Goal: Task Accomplishment & Management: Complete application form

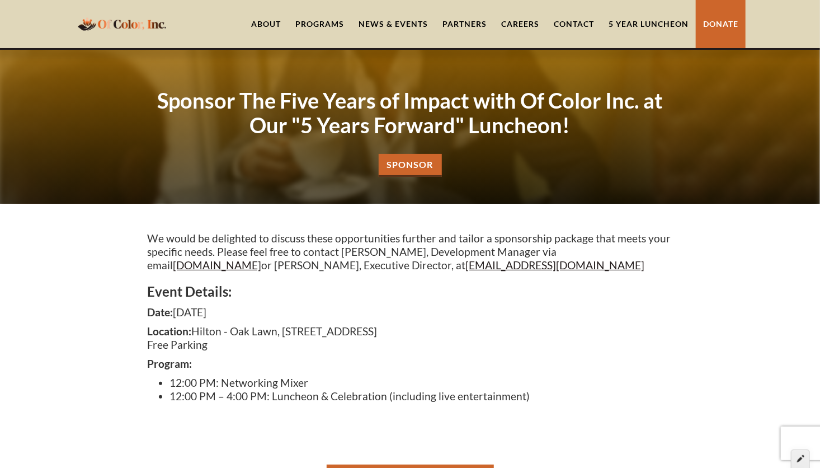
click at [802, 458] on icon at bounding box center [800, 458] width 7 height 8
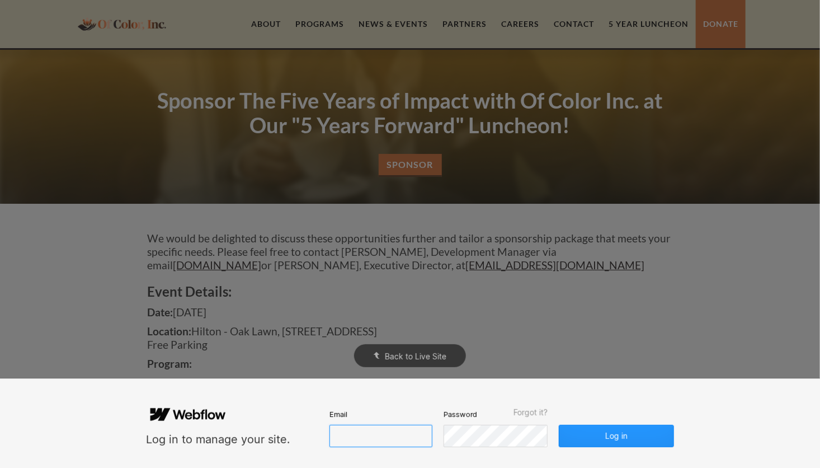
type input "[EMAIL_ADDRESS][DOMAIN_NAME]"
click at [642, 437] on button "Log in" at bounding box center [616, 436] width 115 height 22
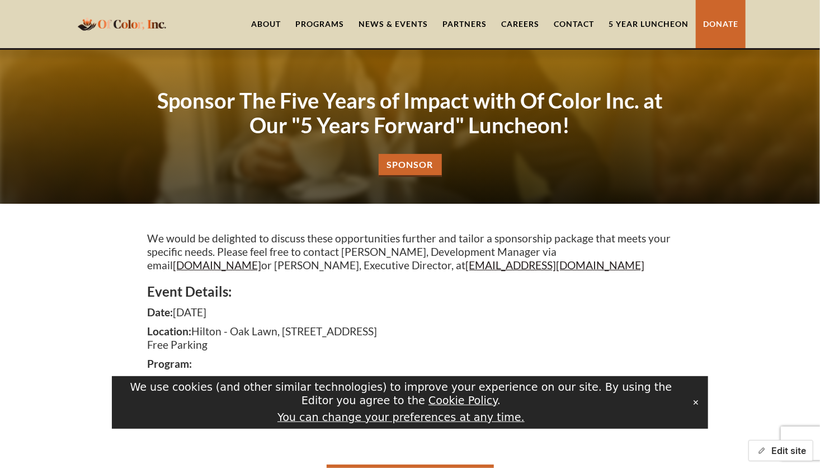
click at [776, 450] on button "Edit site" at bounding box center [780, 450] width 65 height 21
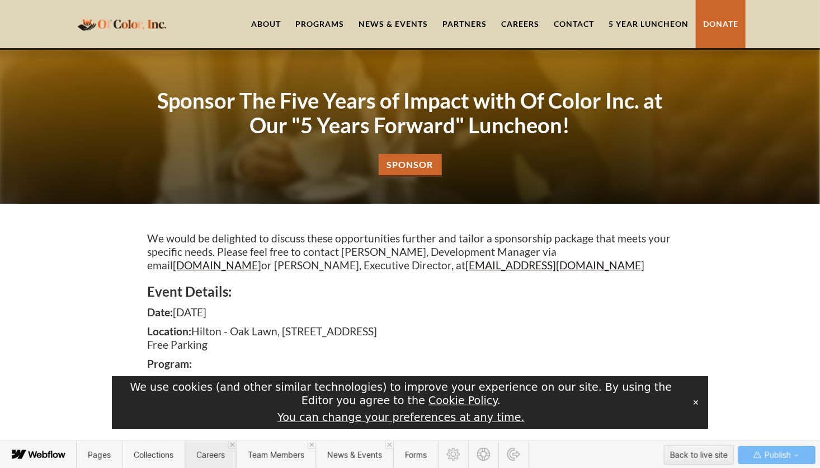
click at [210, 454] on span "Careers" at bounding box center [210, 455] width 29 height 10
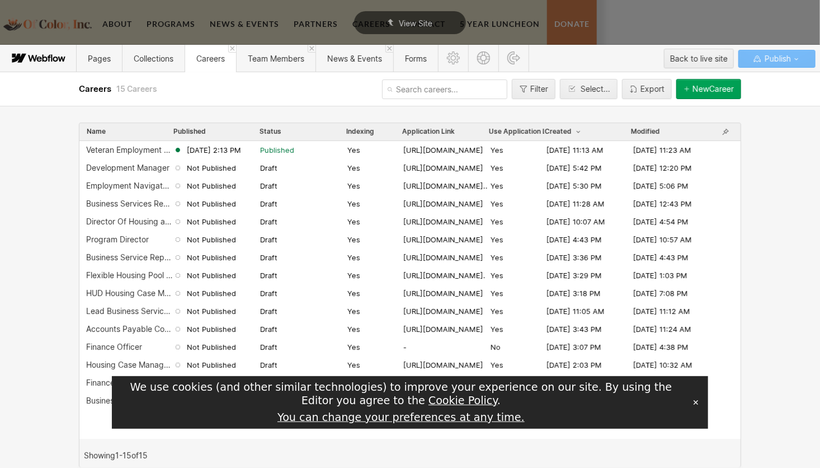
click at [707, 93] on div "New Career" at bounding box center [712, 88] width 41 height 9
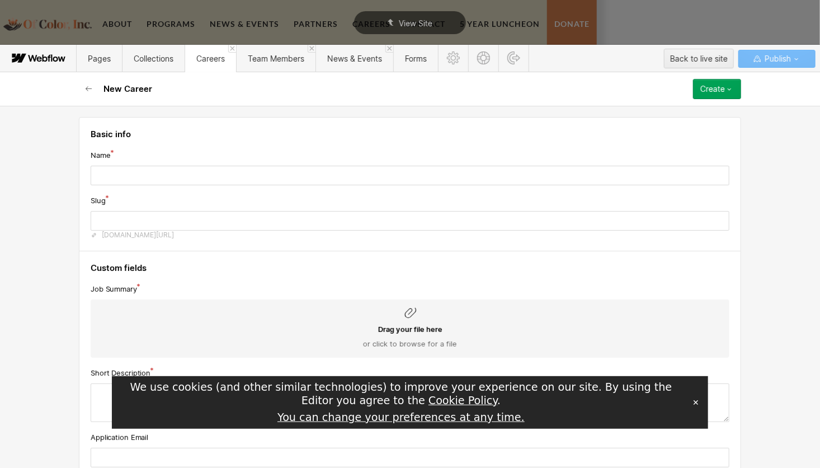
click at [403, 315] on icon at bounding box center [409, 312] width 13 height 13
click at [0, 0] on input "Drag your file here or click to browse for a file" at bounding box center [0, 0] width 0 height 0
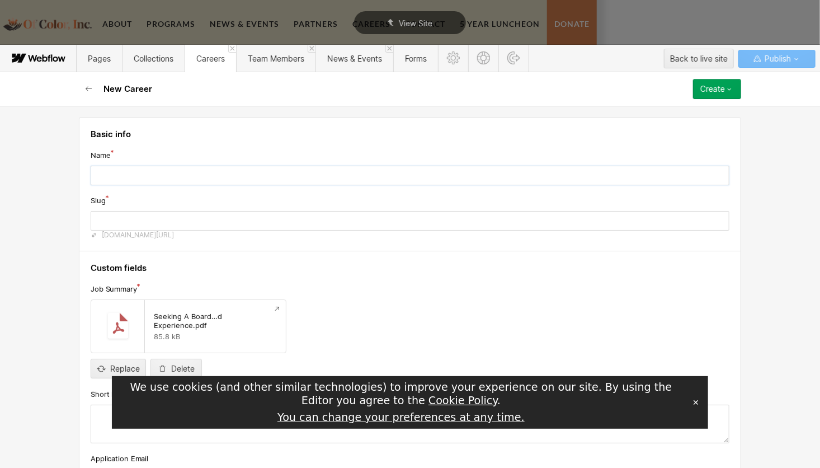
click at [118, 172] on input "text" at bounding box center [410, 176] width 639 height 20
type input "B"
type input "b"
type input "Bo"
type input "bo"
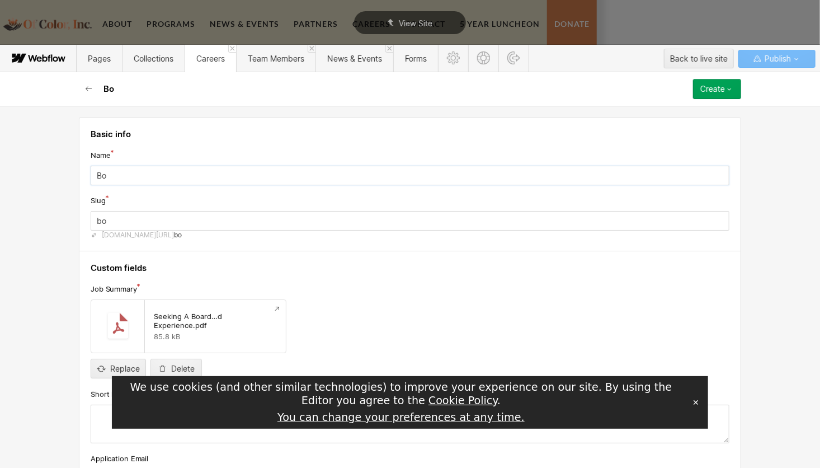
type input "Boa"
type input "boa"
type input "Boar"
type input "boar"
type input "Boark"
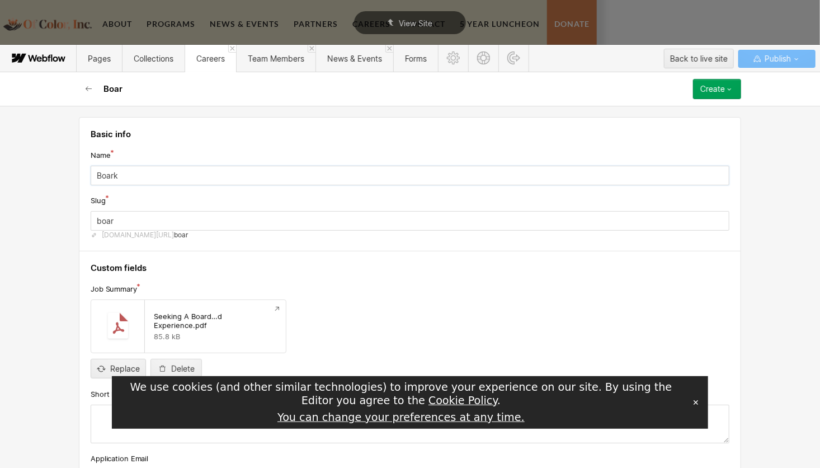
type input "boark"
type input "Boar"
type input "boar"
type input "Board"
type input "board"
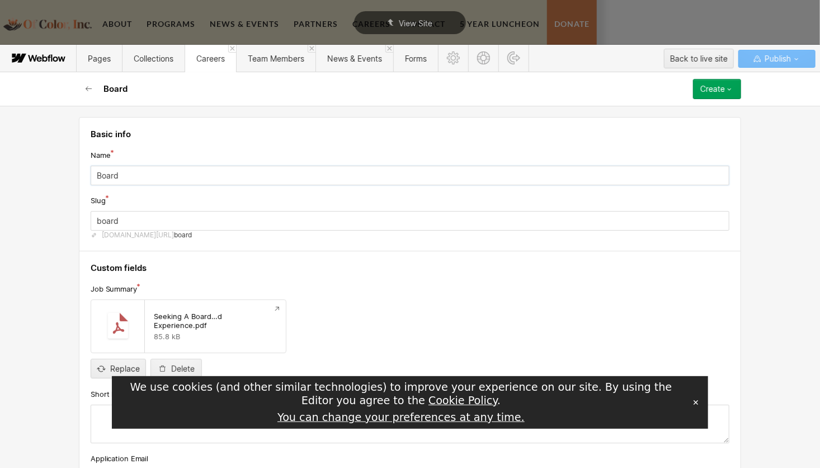
type input "Board M"
type input "board-m"
type input "Board Me"
type input "board-me"
type input "Board Meme"
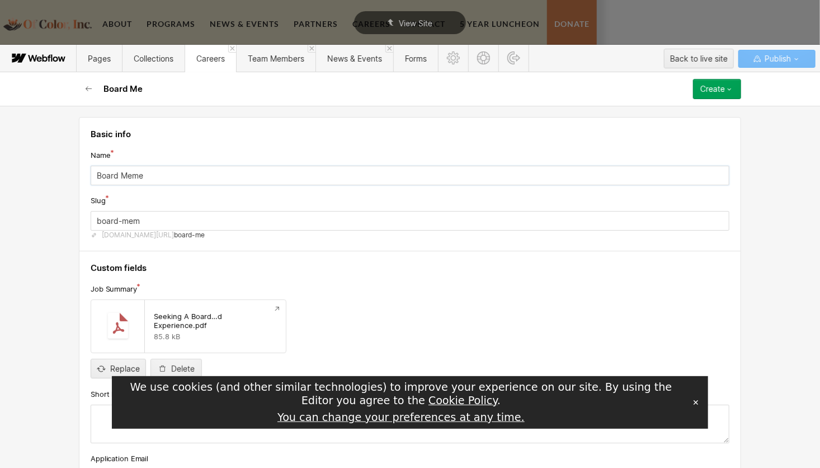
type input "board-meme"
type input "Board Mem"
type input "board-mem"
type input "Board Memb"
type input "board-memb"
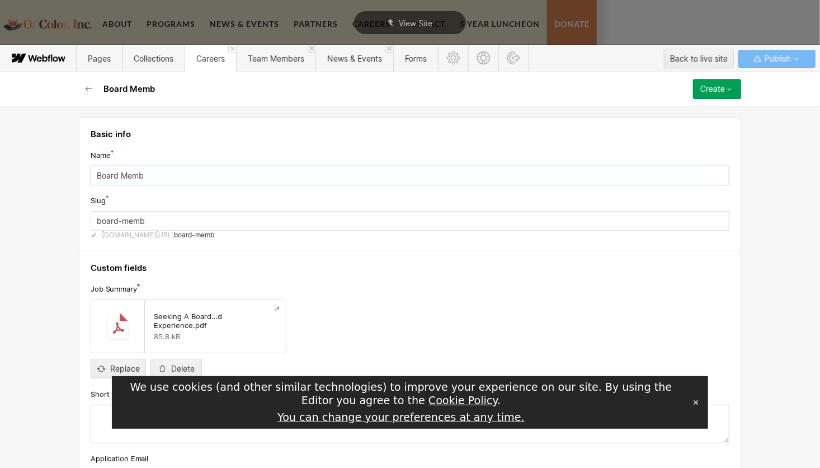
type input "Board Membe"
type input "board-membe"
type input "Board Member"
type input "board-member"
type input "Board Member -"
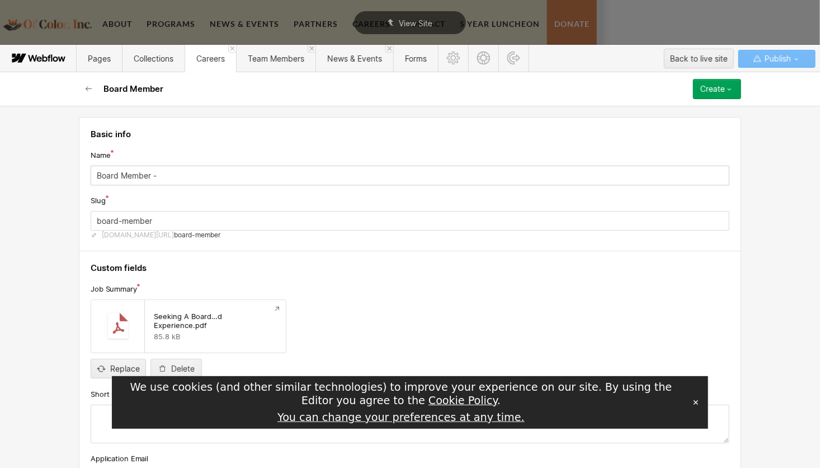
type input "board-member-"
type input "Board Member -"
type input "board-member--"
type input "Board Member - l"
type input "board-member---l"
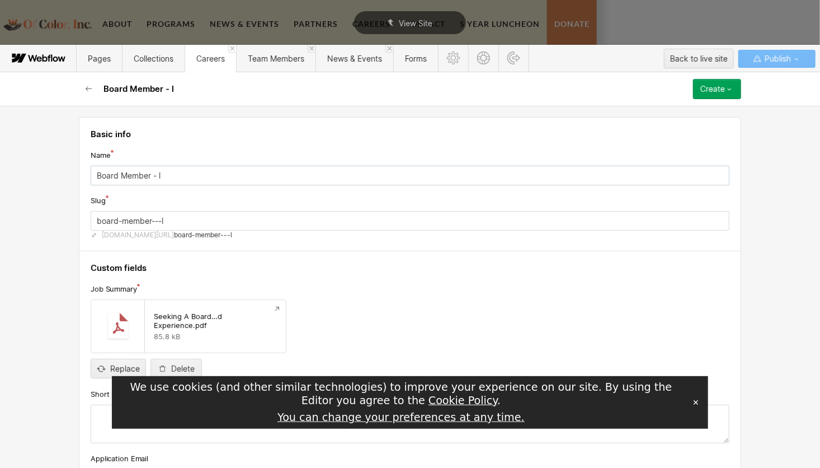
type input "Board Member - li"
type input "board-member---li"
type input "Board Member - liv"
type input "board-member---liv"
type input "Board Member - li"
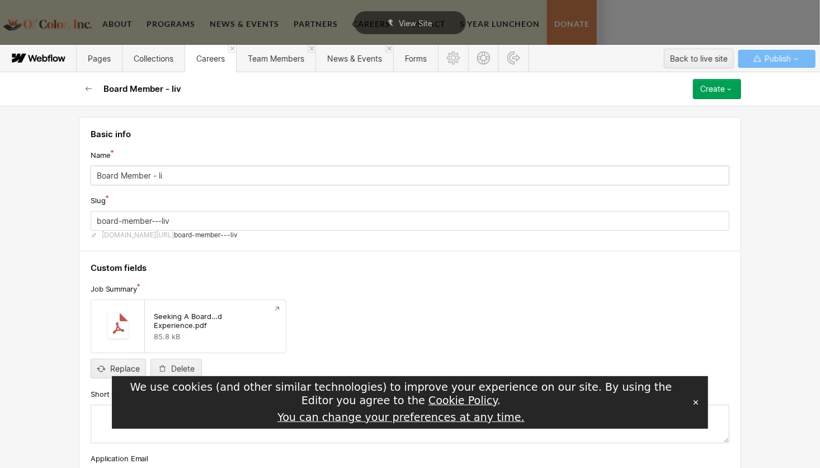
type input "board-member---li"
type input "Board Member - l"
type input "board-member---l"
type input "Board Member -"
type input "board-member--"
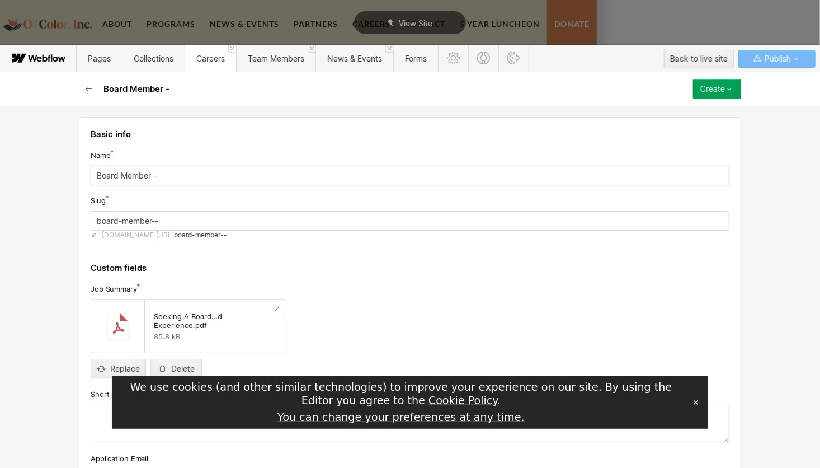
type input "Board Member - L"
type input "board-member---l"
type input "Board Member - Li"
type input "board-member---li"
type input "Board Member - Liv"
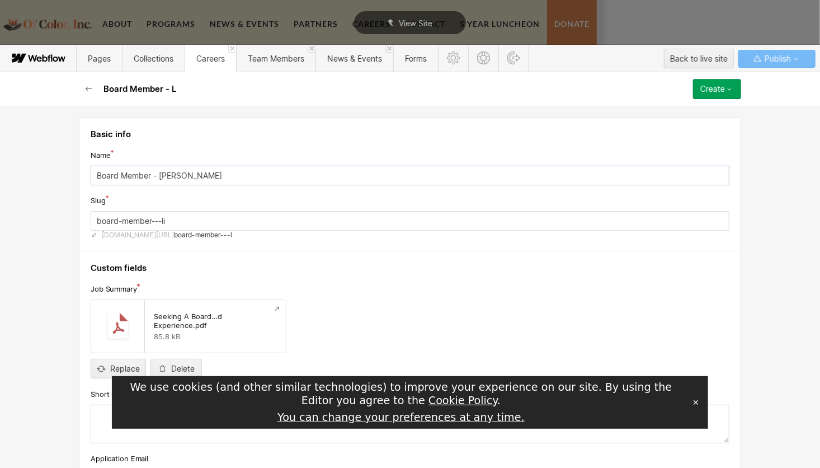
type input "board-member---liv"
type input "Board Member - Live"
type input "board-member---live"
type input "Board Member - Lived"
type input "board-member---lived"
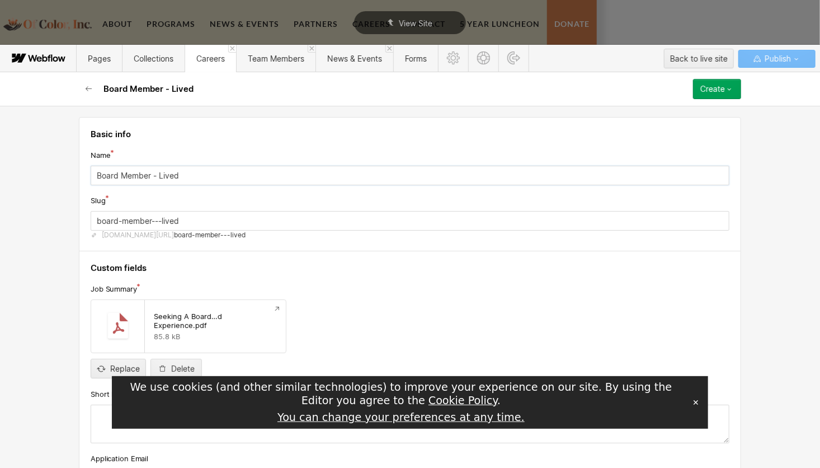
type input "Board Member - Lived E"
type input "board-member---lived-e"
type input "Board Member - Lived Ex"
type input "board-member---lived-ex"
type input "Board Member - Lived Exp"
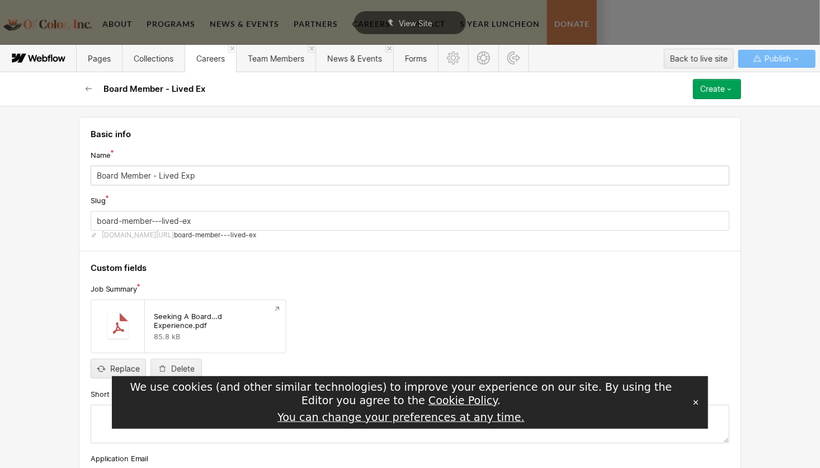
type input "board-member---lived-exp"
type input "Board Member - Lived Expe"
type input "board-member---lived-expe"
type input "Board Member - Lived Exper"
type input "board-member---lived-exper"
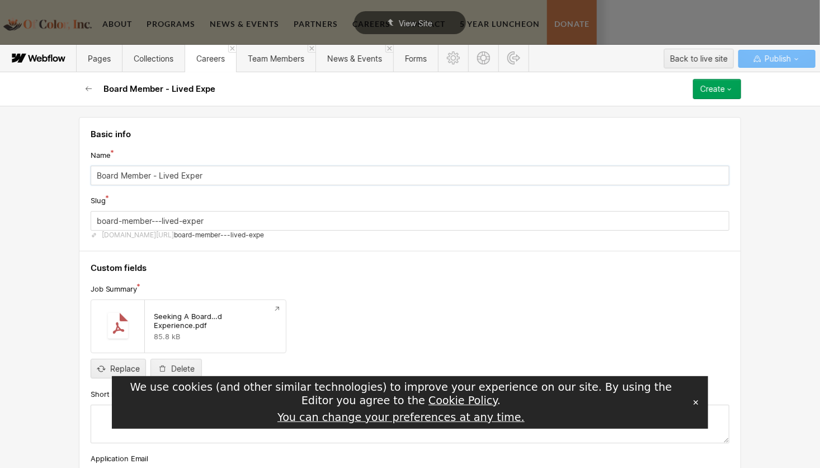
type input "Board Member - Lived Experi"
type input "board-member---lived-experi"
type input "Board Member - Lived Experie"
type input "board-member---lived-experie"
type input "Board Member - Lived Experien"
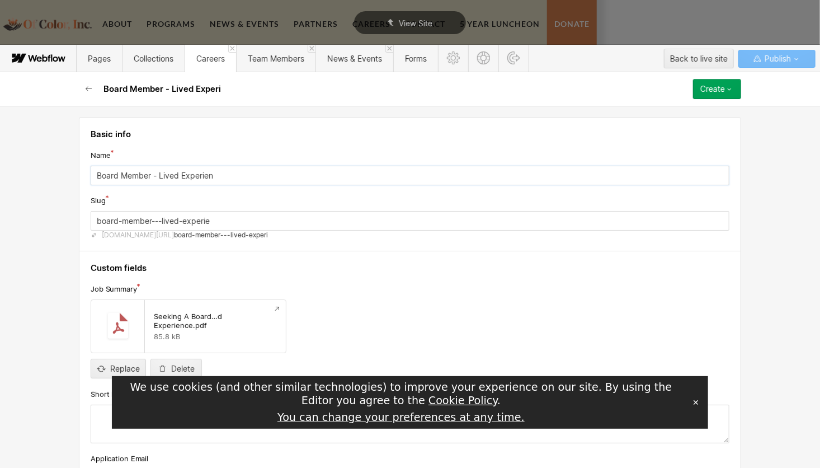
type input "board-member---lived-experien"
type input "Board Member - Lived Experienc"
type input "board-member---lived-experienc"
type input "Board Member - Lived Experience"
type input "board-member---lived-experience"
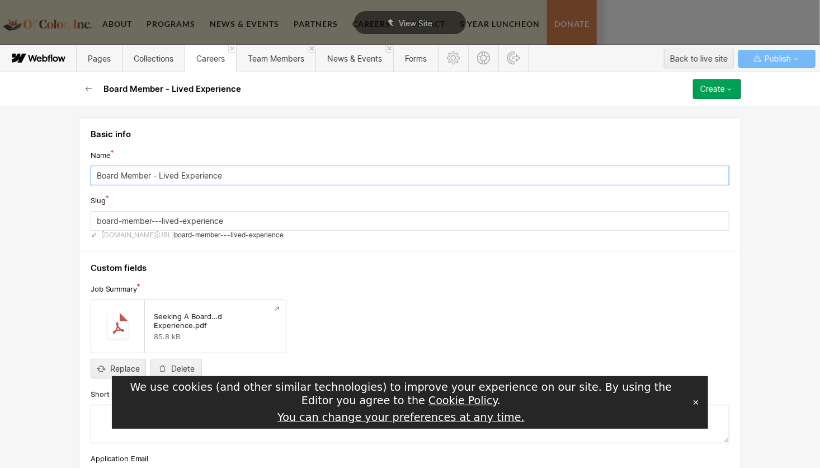
type input "Board Member - Lived Experience"
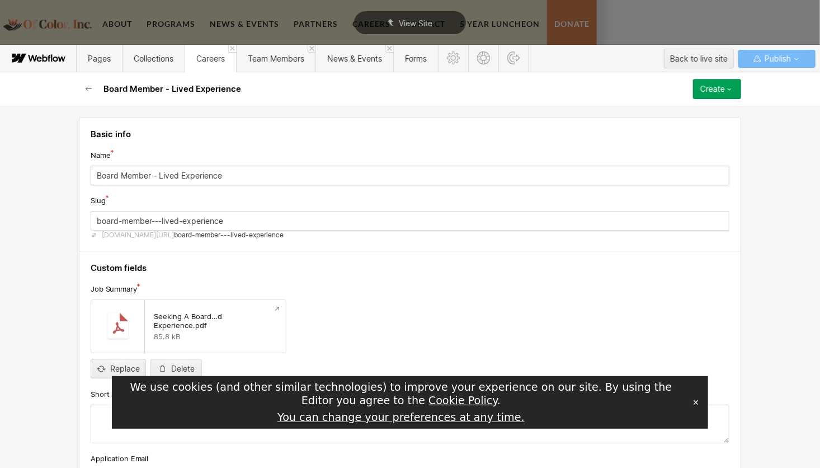
click at [97, 171] on input "Board Member - Lived Experience" at bounding box center [410, 176] width 639 height 20
drag, startPoint x: 91, startPoint y: 173, endPoint x: 239, endPoint y: 173, distance: 148.8
click at [239, 173] on input "Board Member - Lived Experience" at bounding box center [410, 176] width 639 height 20
click at [728, 88] on icon "button" at bounding box center [730, 89] width 4 height 2
click at [89, 88] on icon "button" at bounding box center [89, 88] width 6 height 5
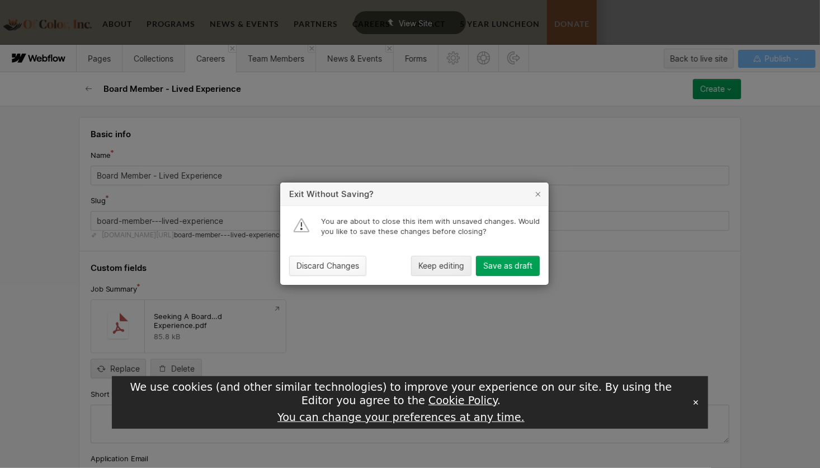
click at [332, 273] on button "Discard Changes" at bounding box center [327, 266] width 77 height 20
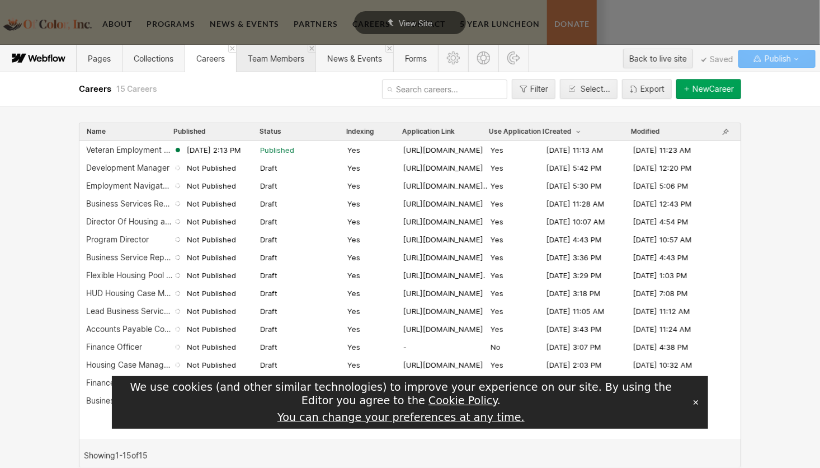
click at [265, 64] on span "Team Members" at bounding box center [275, 58] width 79 height 27
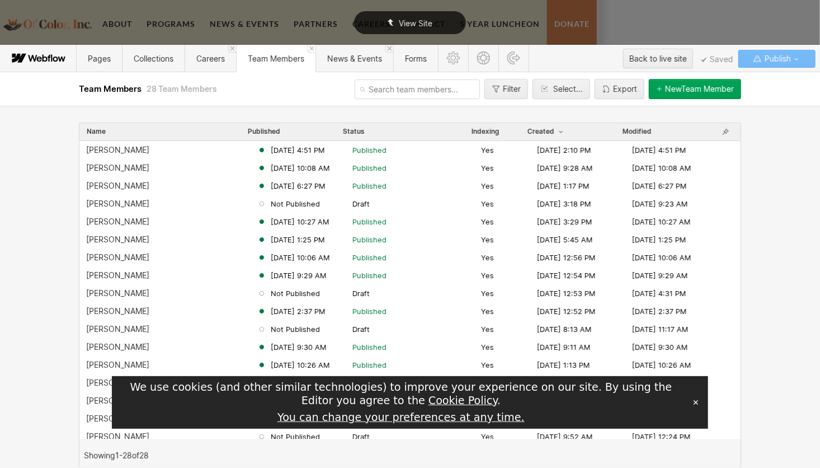
click at [412, 27] on div "View Site" at bounding box center [410, 22] width 112 height 23
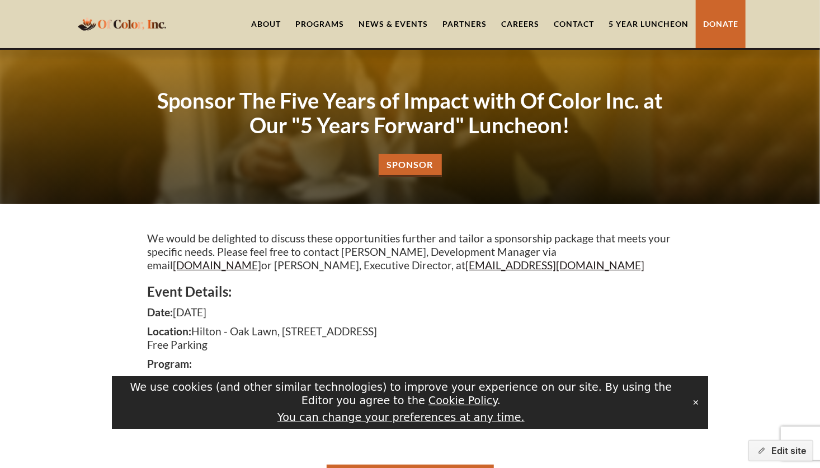
click at [265, 25] on link "About" at bounding box center [266, 24] width 44 height 48
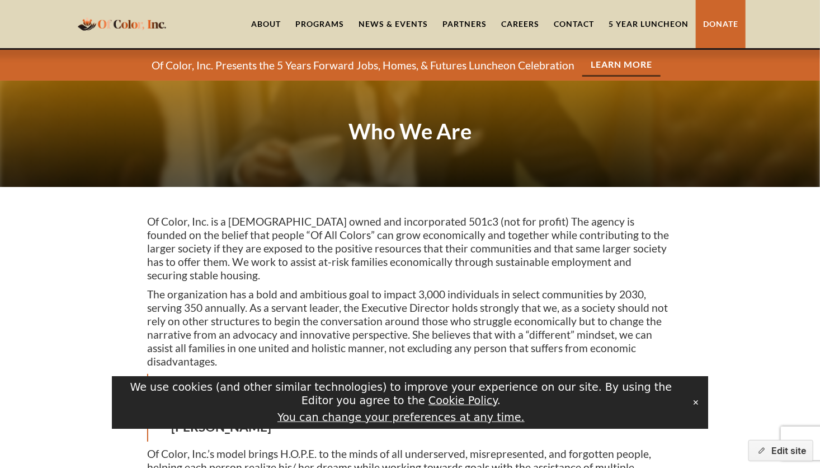
click at [513, 26] on link "Careers" at bounding box center [520, 24] width 53 height 48
